Goal: Register for event/course

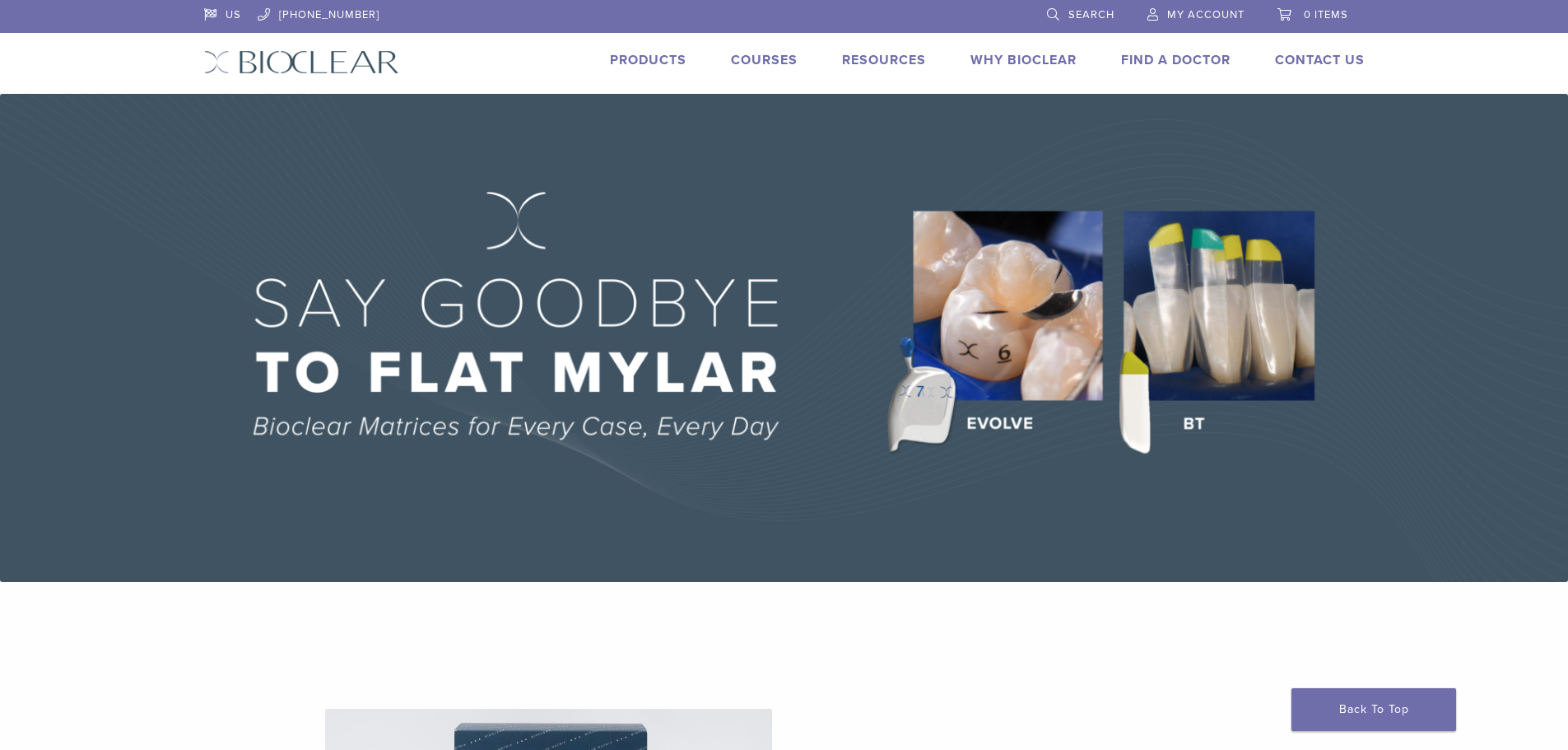
click at [1216, 13] on span "My Account" at bounding box center [1206, 15] width 78 height 13
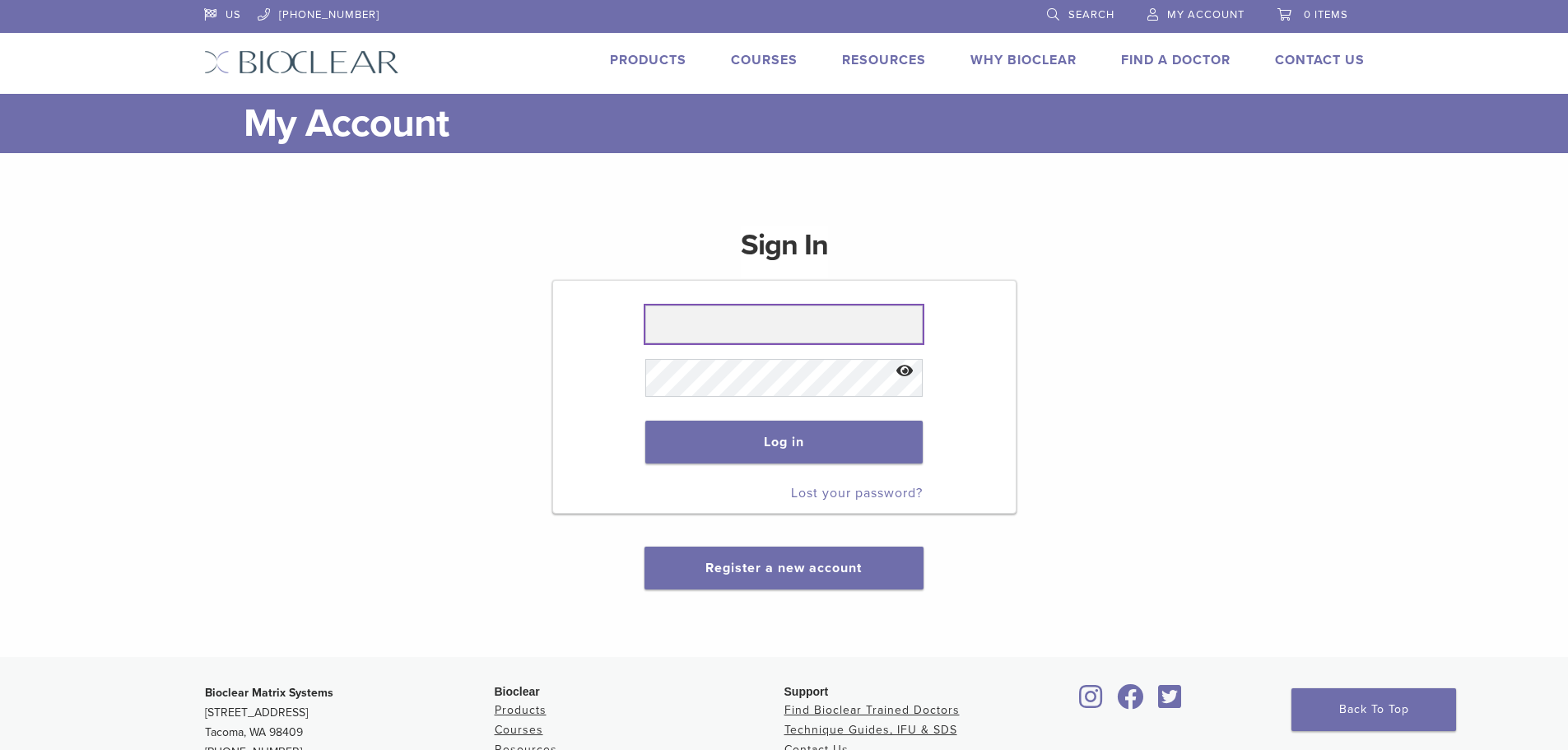
click at [779, 325] on input "text" at bounding box center [784, 324] width 277 height 37
type input "**********"
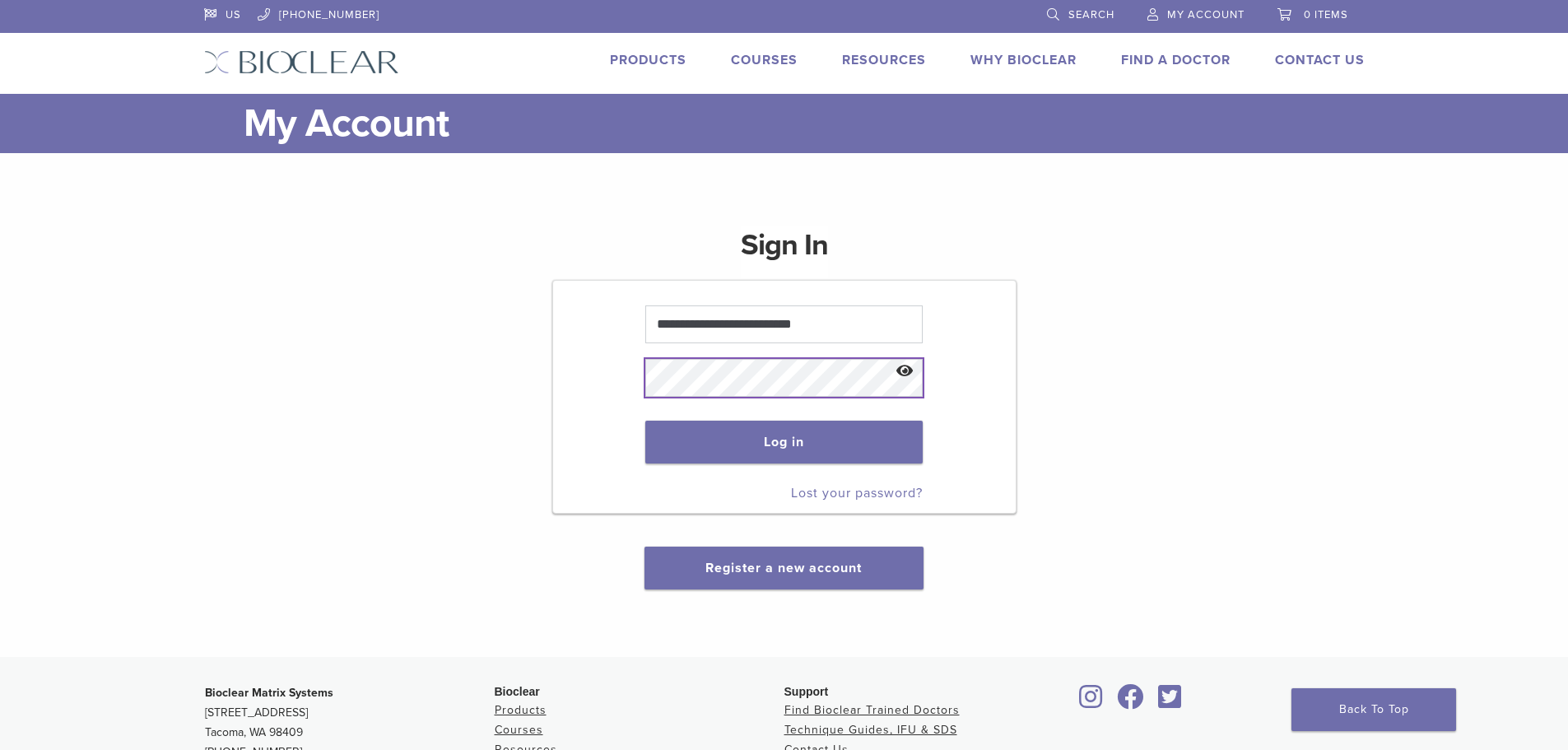
click at [645, 420] on button "Log in" at bounding box center [784, 442] width 277 height 43
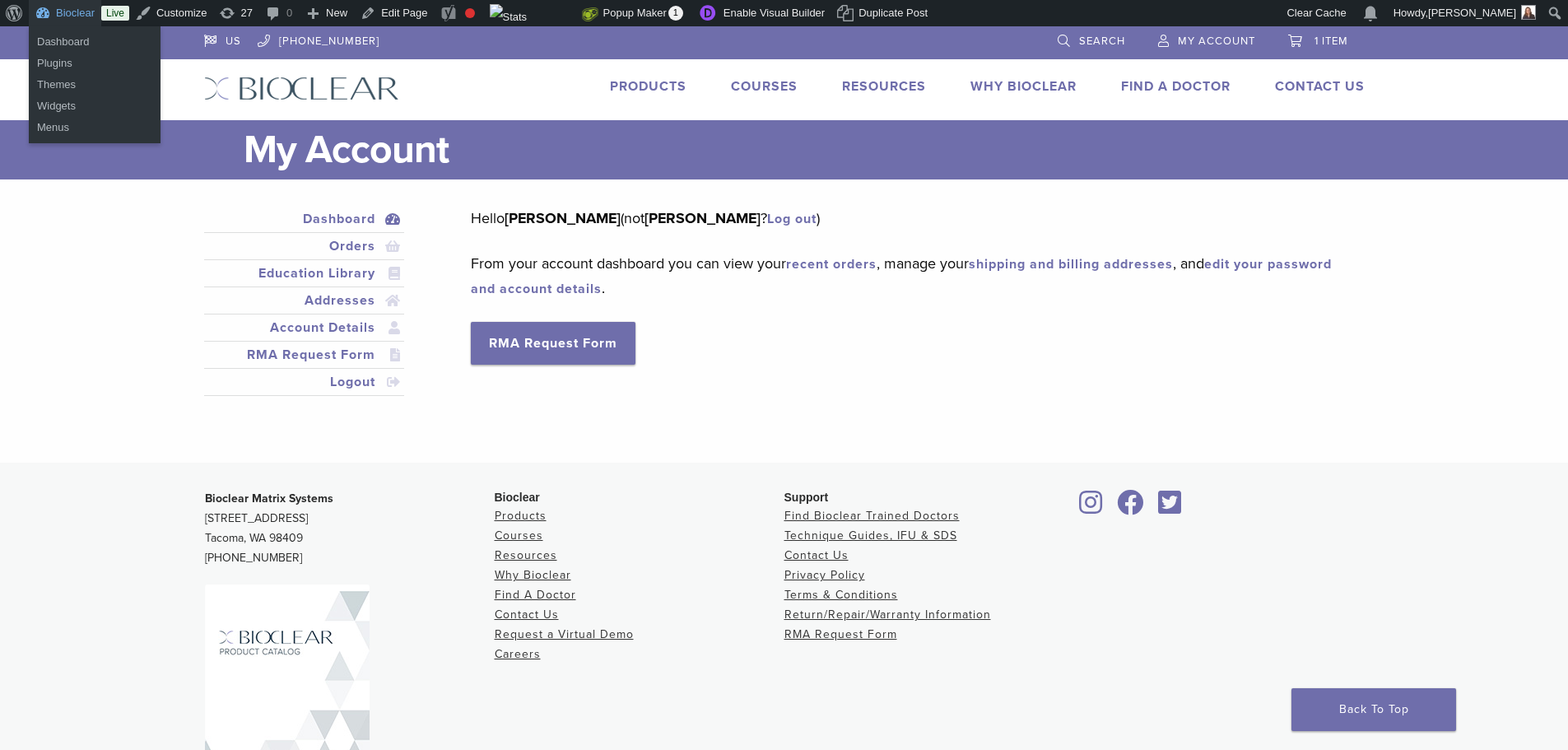
click at [81, 10] on link "Bioclear" at bounding box center [65, 13] width 72 height 26
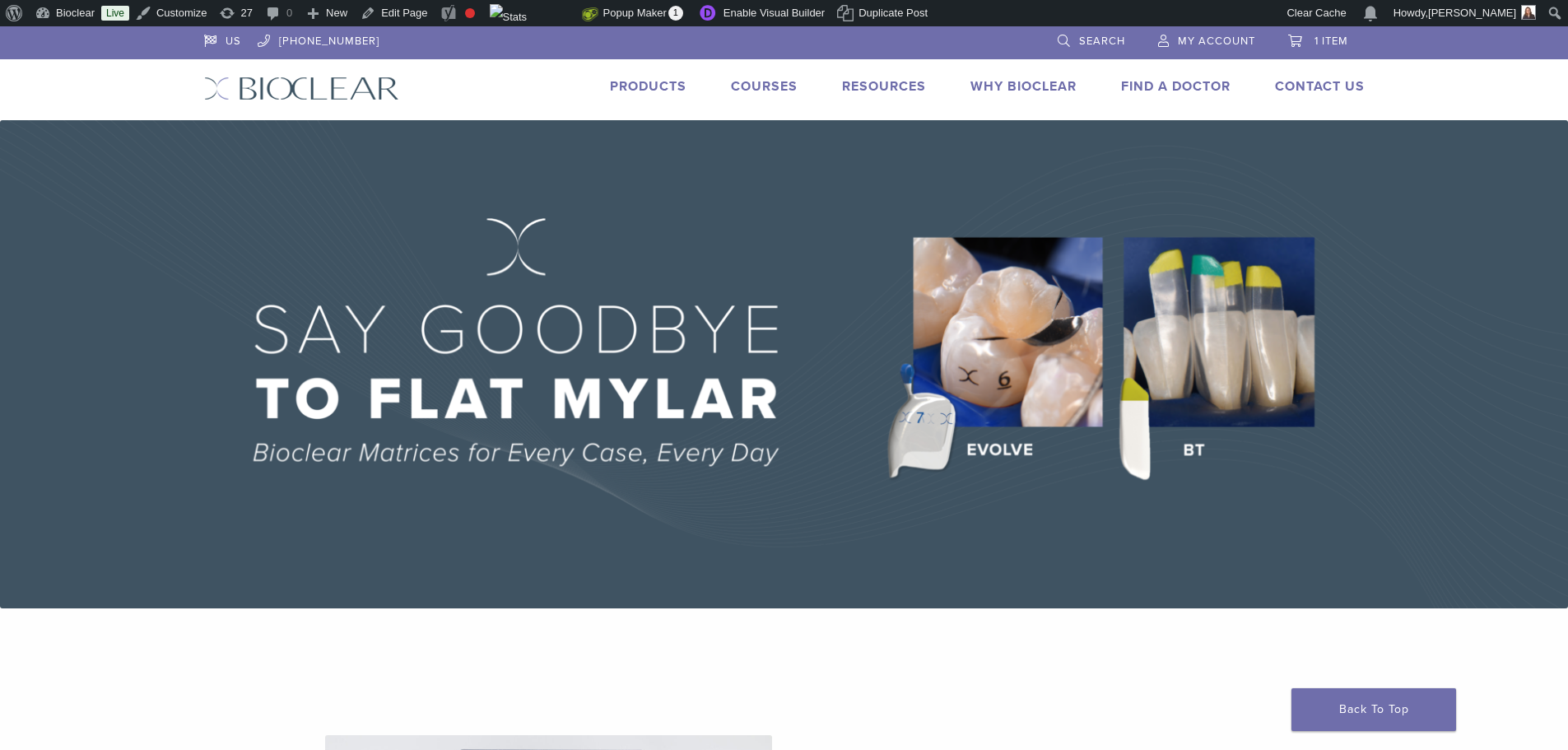
click at [765, 90] on link "Courses" at bounding box center [763, 86] width 67 height 17
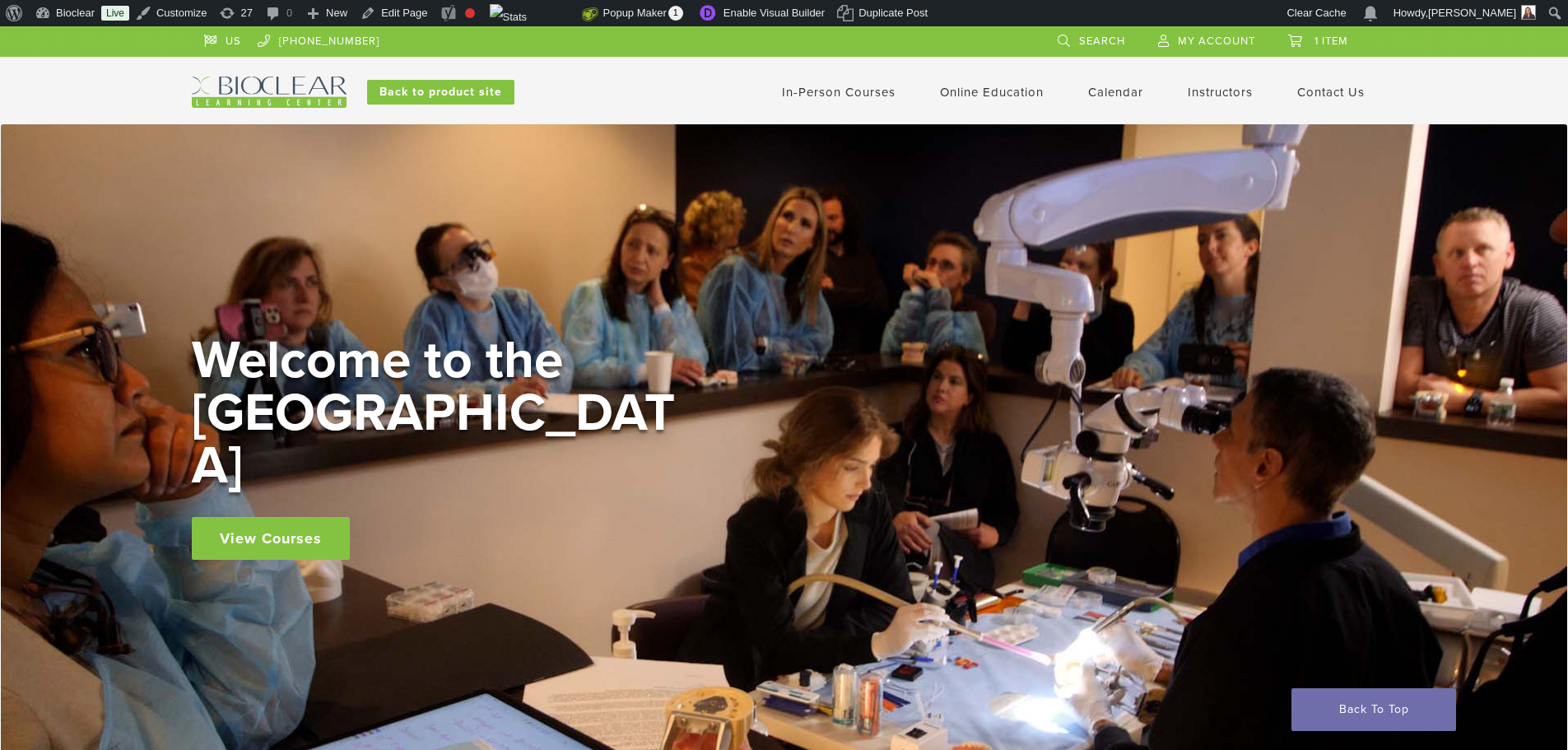
click at [800, 92] on link "In-Person Courses" at bounding box center [838, 93] width 113 height 15
